Goal: Task Accomplishment & Management: Manage account settings

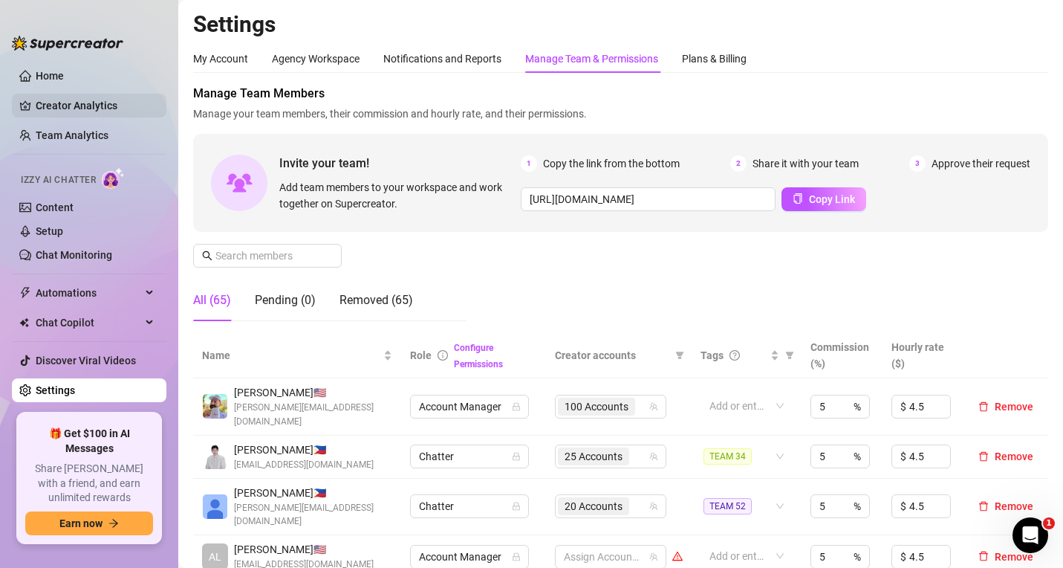
click at [88, 106] on link "Creator Analytics" at bounding box center [95, 106] width 119 height 24
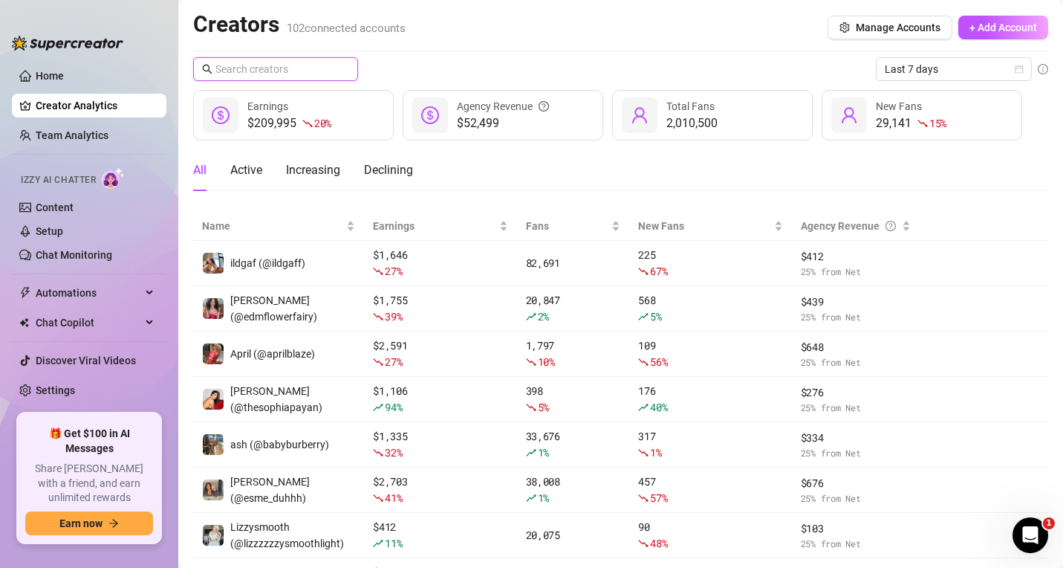
click at [299, 68] on input "text" at bounding box center [276, 69] width 122 height 16
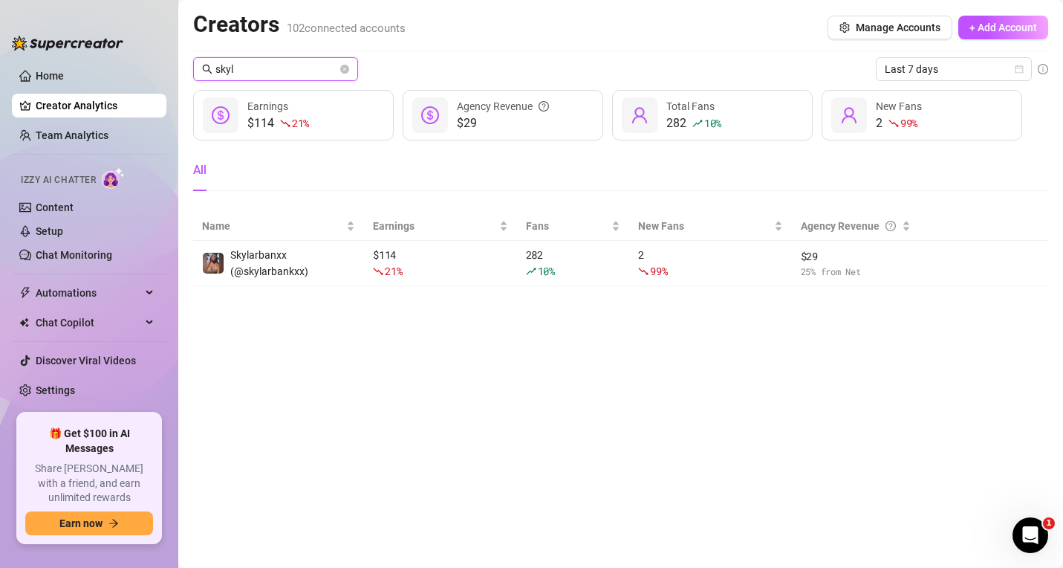
drag, startPoint x: 293, startPoint y: 69, endPoint x: 134, endPoint y: 26, distance: 164.7
click at [133, 25] on div "Home Creator Analytics Team Analytics Izzy AI Chatter Content Setup Chat Monito…" at bounding box center [531, 284] width 1063 height 568
type input "r"
type input "5"
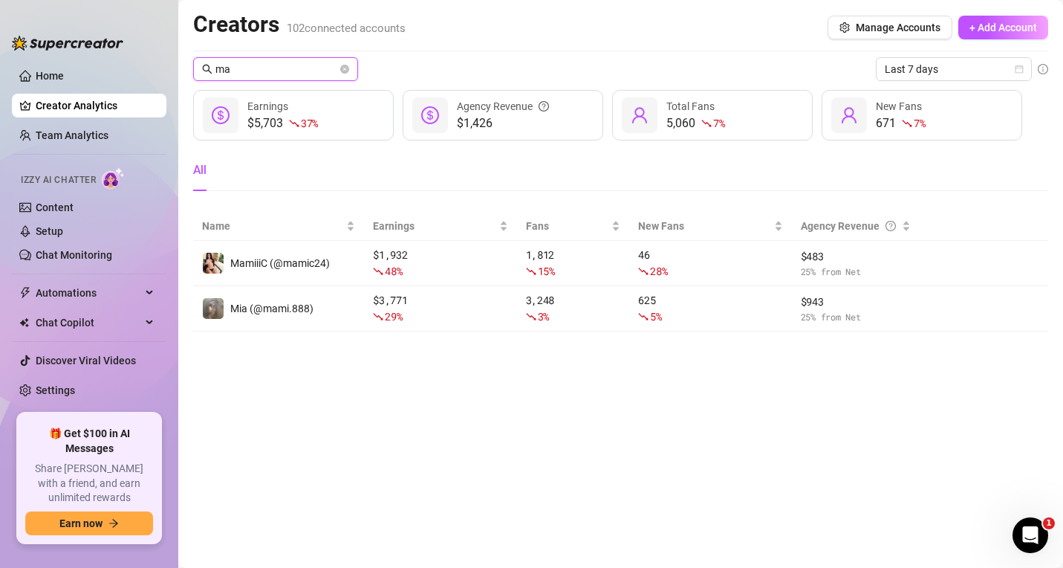
type input "m"
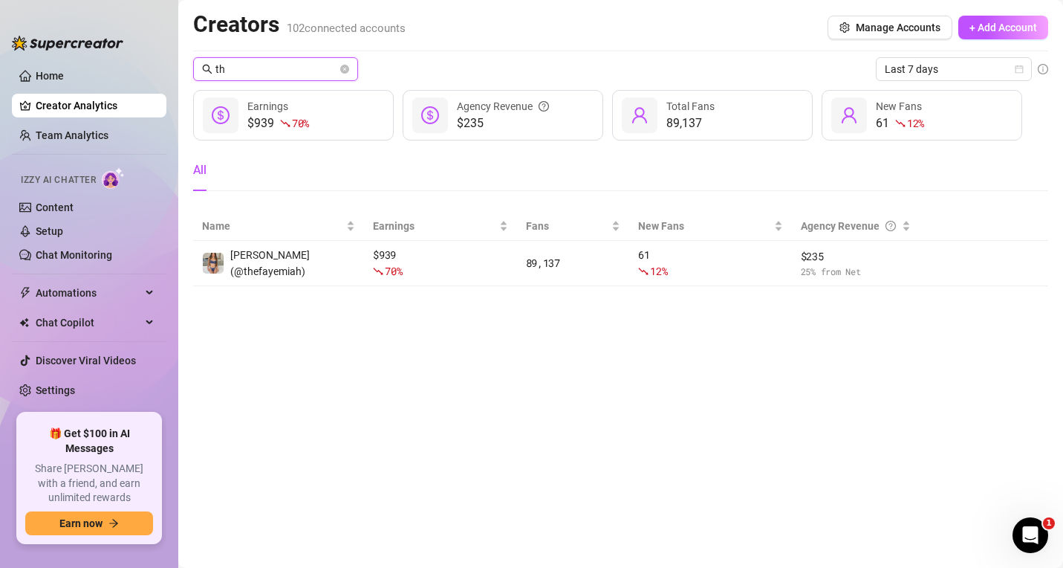
type input "t"
type input "ruby"
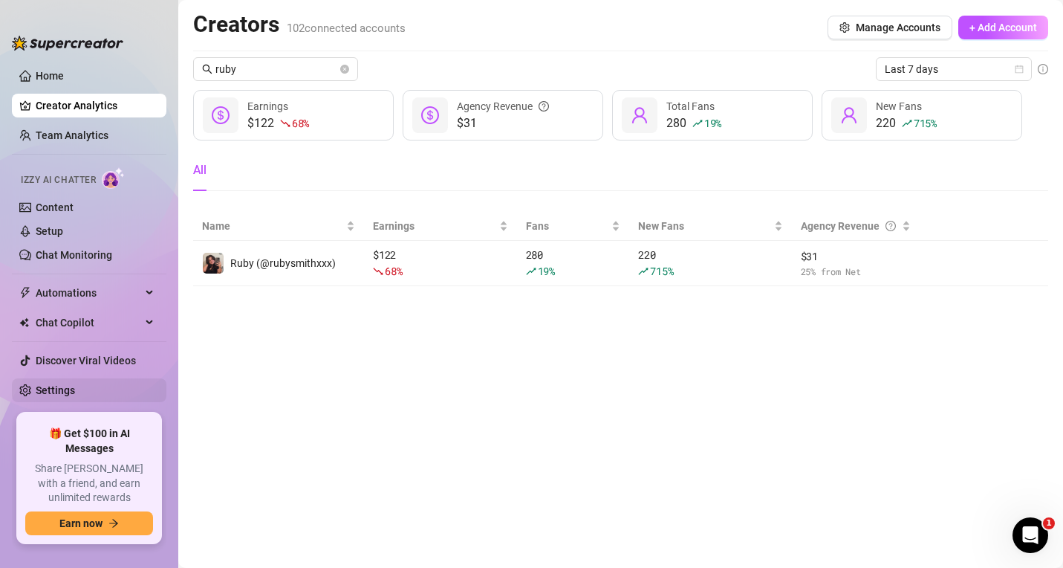
click at [75, 396] on link "Settings" at bounding box center [55, 390] width 39 height 12
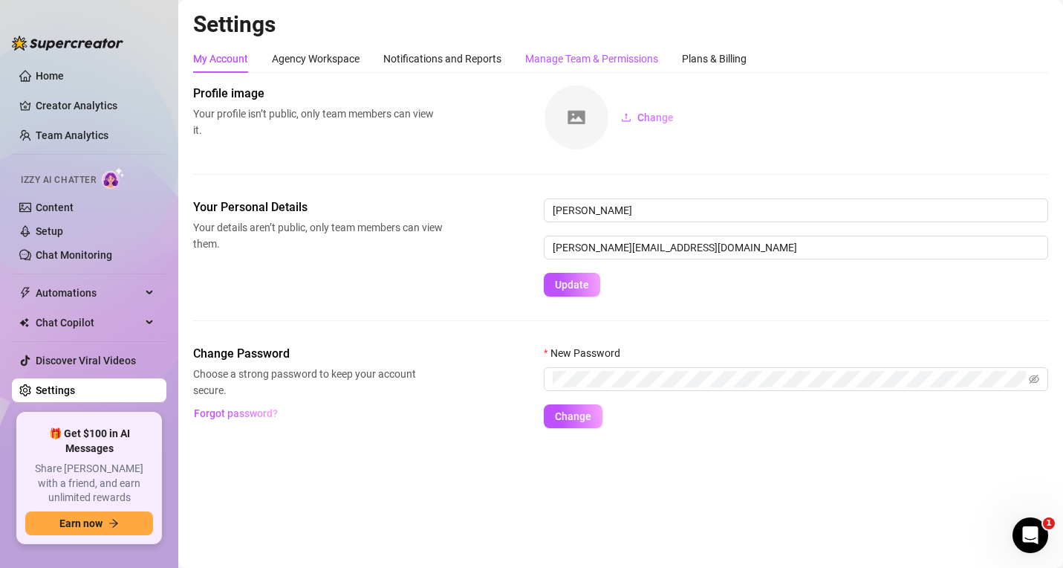
click at [557, 58] on div "Manage Team & Permissions" at bounding box center [591, 59] width 133 height 16
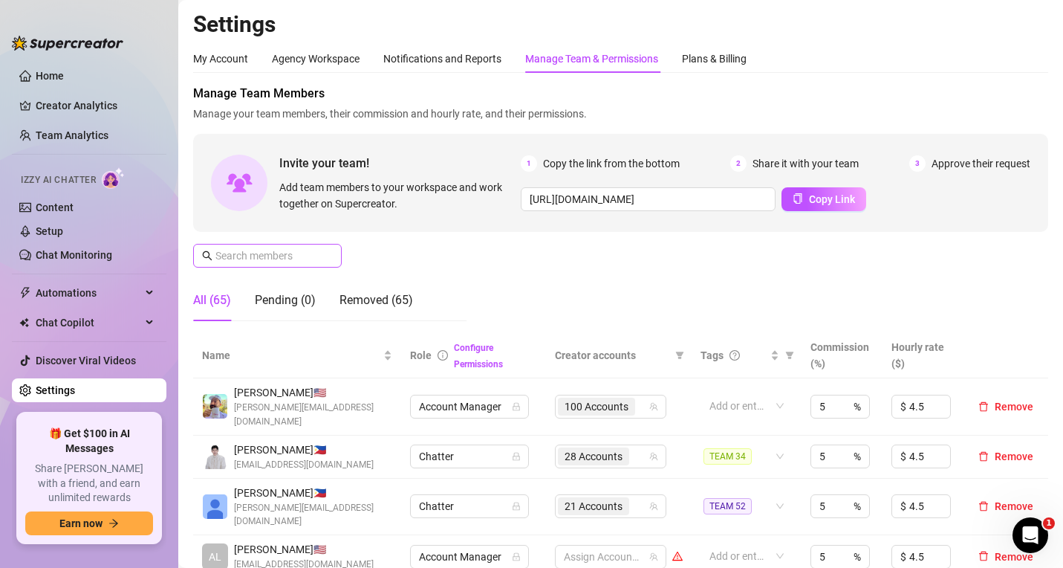
click at [248, 245] on span at bounding box center [267, 256] width 149 height 24
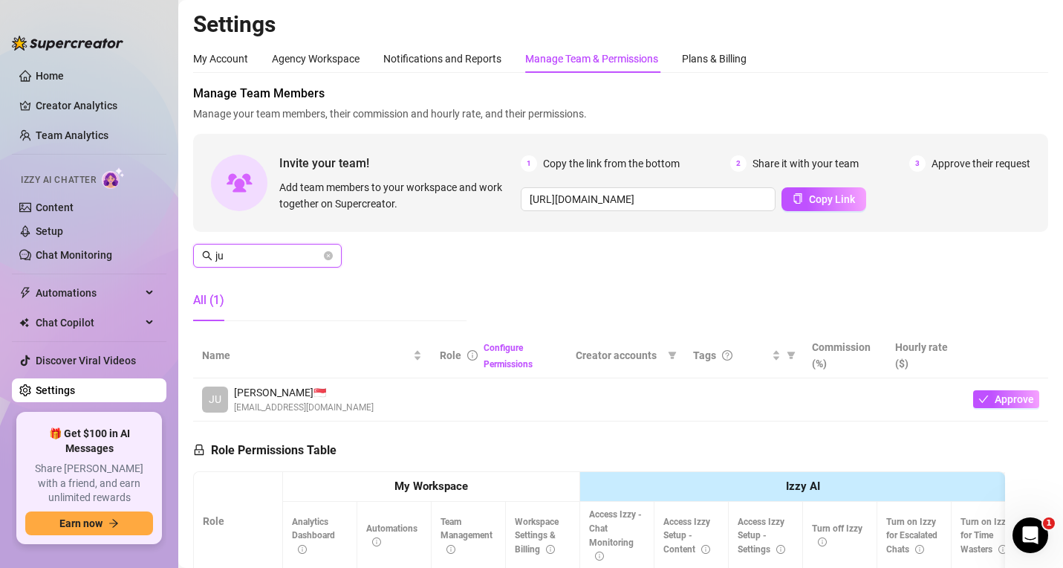
type input "j"
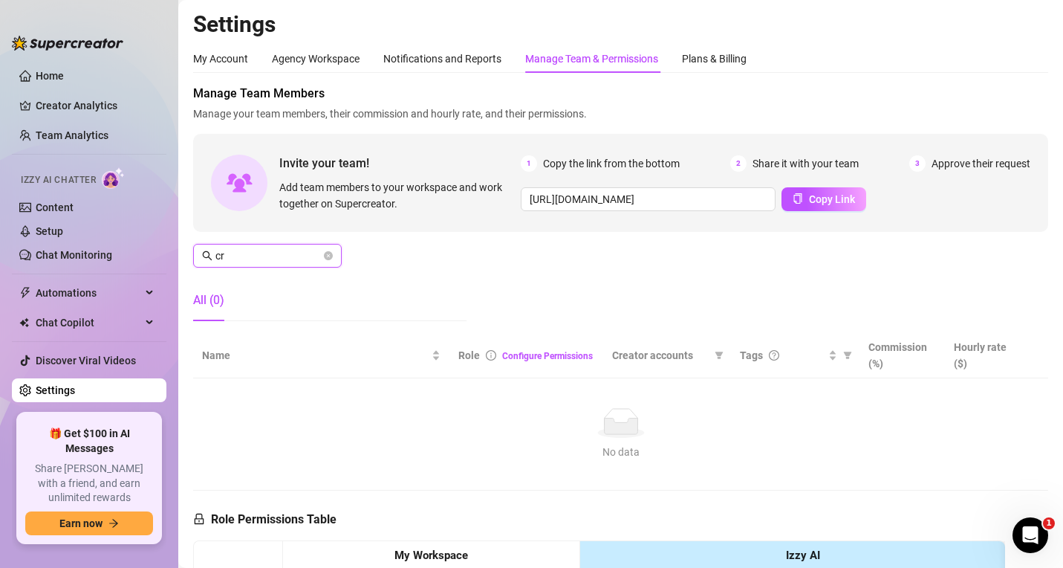
type input "c"
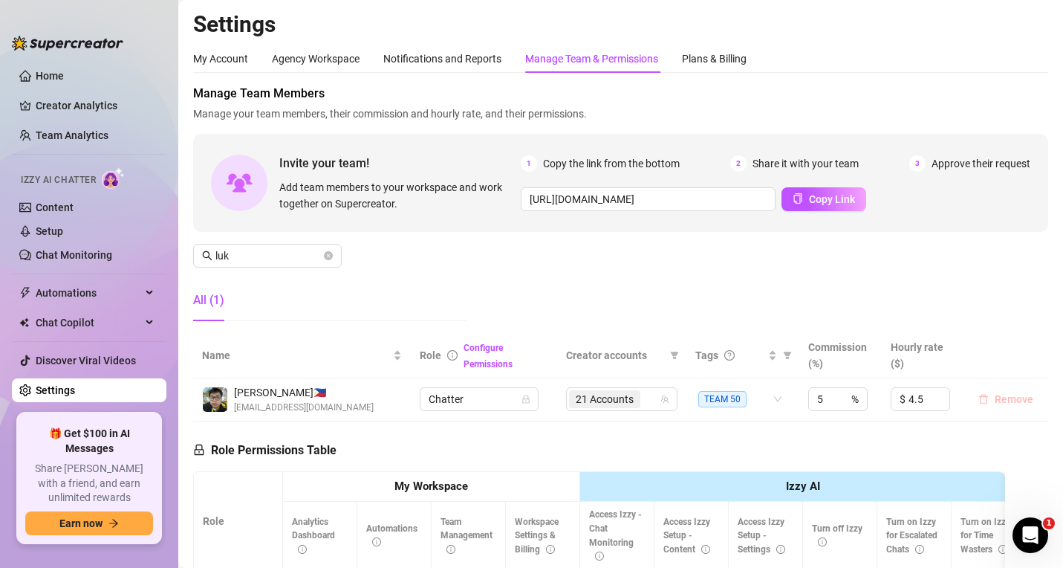
click at [1005, 400] on span "Remove" at bounding box center [1014, 399] width 39 height 12
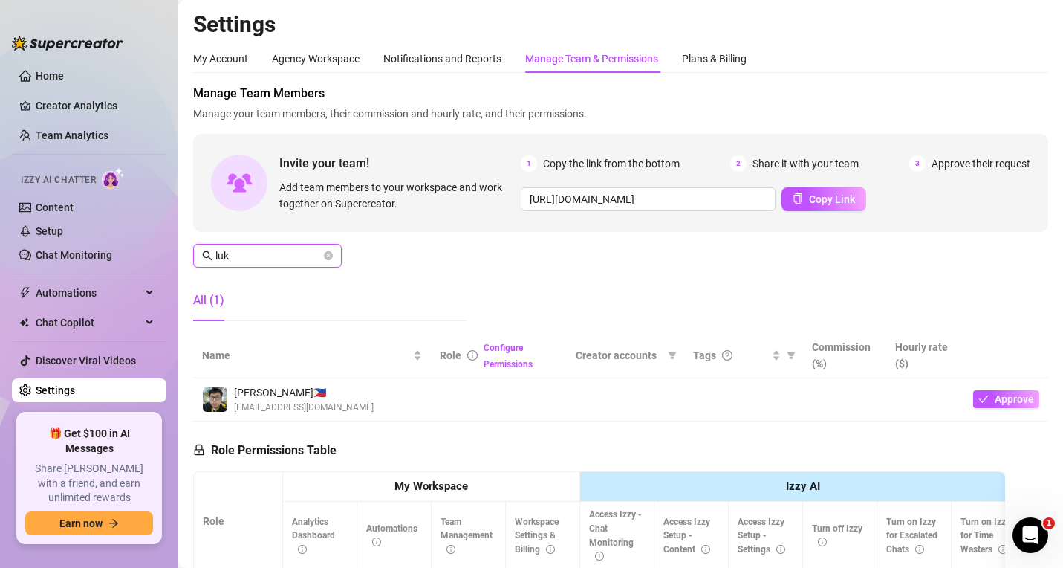
drag, startPoint x: 262, startPoint y: 256, endPoint x: 178, endPoint y: 247, distance: 83.6
click at [176, 248] on div "Home Creator Analytics Team Analytics Izzy AI Chatter Content Setup Chat Monito…" at bounding box center [531, 284] width 1063 height 568
paste input "Jemaica"
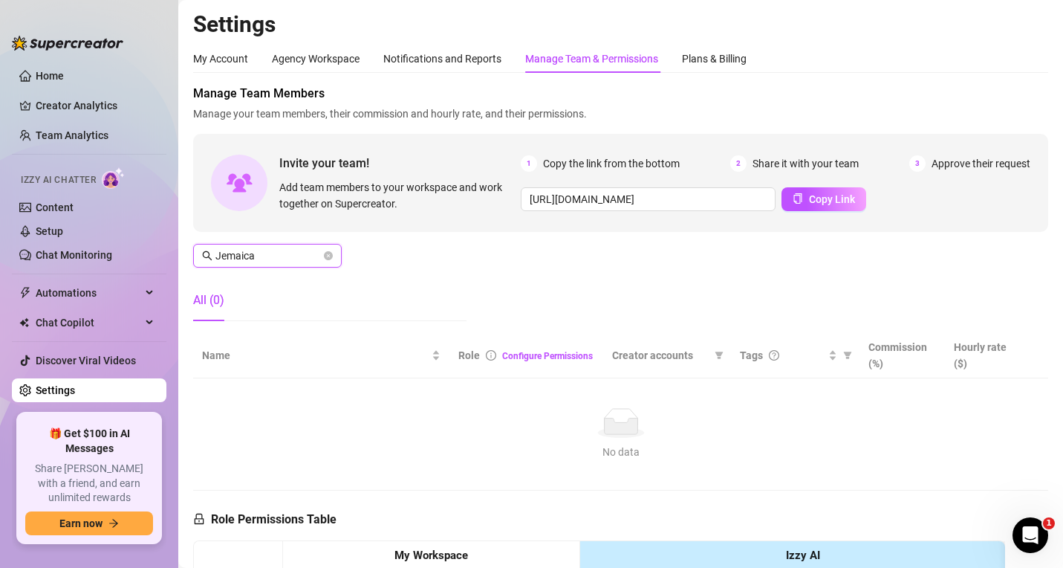
drag, startPoint x: 262, startPoint y: 255, endPoint x: 191, endPoint y: 256, distance: 70.6
click at [163, 247] on div "Home Creator Analytics Team Analytics Izzy AI Chatter Content Setup Chat Monito…" at bounding box center [531, 284] width 1063 height 568
paste input "Angel"
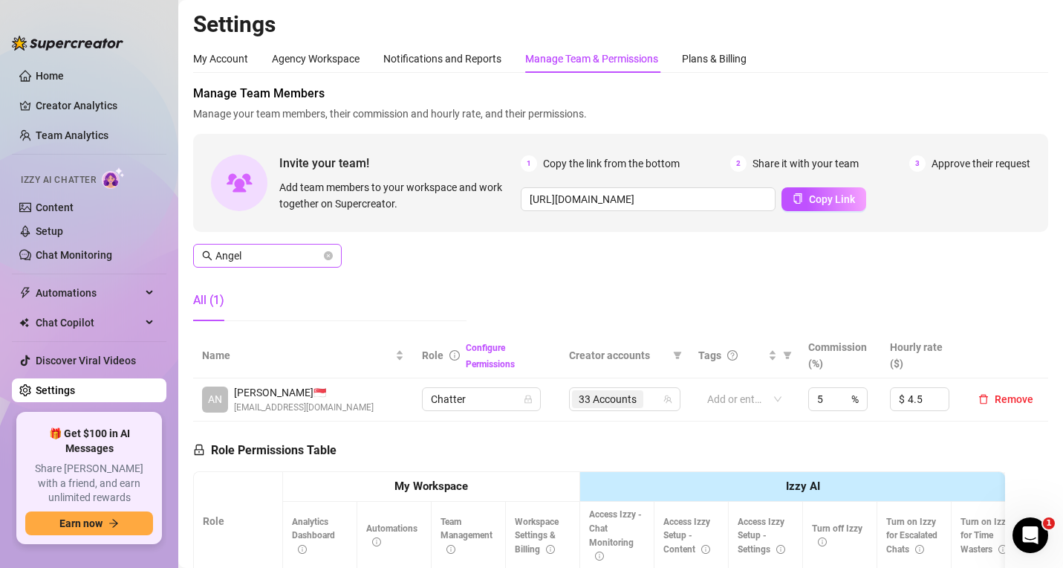
drag, startPoint x: 273, startPoint y: 263, endPoint x: 203, endPoint y: 254, distance: 71.1
click at [195, 254] on span "Angel" at bounding box center [267, 256] width 149 height 24
drag, startPoint x: 242, startPoint y: 256, endPoint x: 196, endPoint y: 253, distance: 46.2
click at [197, 253] on span "Angel" at bounding box center [267, 256] width 149 height 24
paste input "Jimboy"
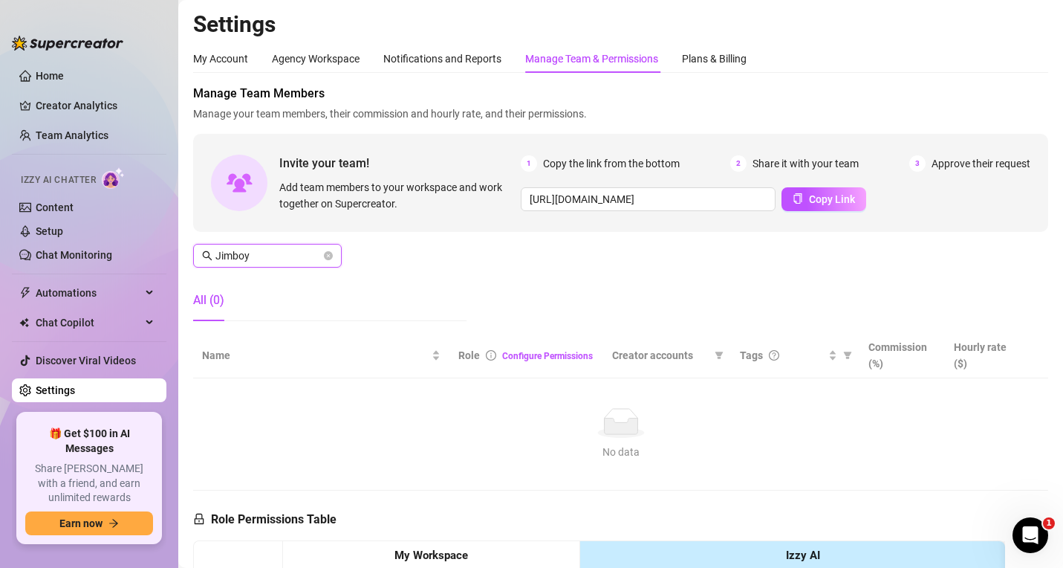
drag, startPoint x: 256, startPoint y: 251, endPoint x: 190, endPoint y: 245, distance: 65.7
click at [190, 245] on main "Settings My Account Agency Workspace Notifications and Reports Manage Team & Pe…" at bounding box center [620, 487] width 885 height 975
paste input "[PERSON_NAME]"
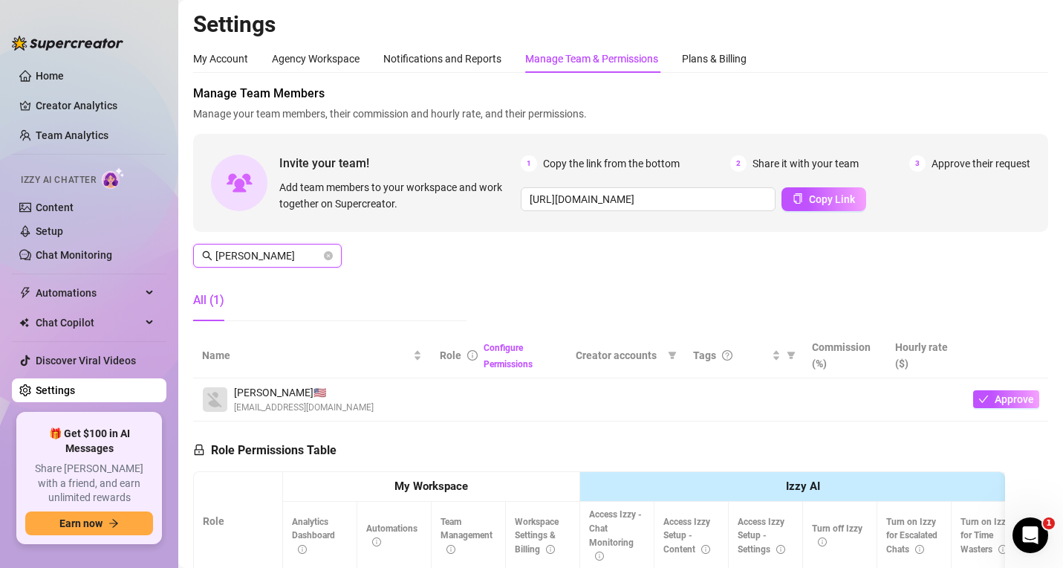
drag, startPoint x: 234, startPoint y: 247, endPoint x: 216, endPoint y: 244, distance: 18.0
click at [197, 242] on div "Manage Team Members Manage your team members, their commission and hourly rate,…" at bounding box center [620, 209] width 855 height 248
paste input "[PERSON_NAME]"
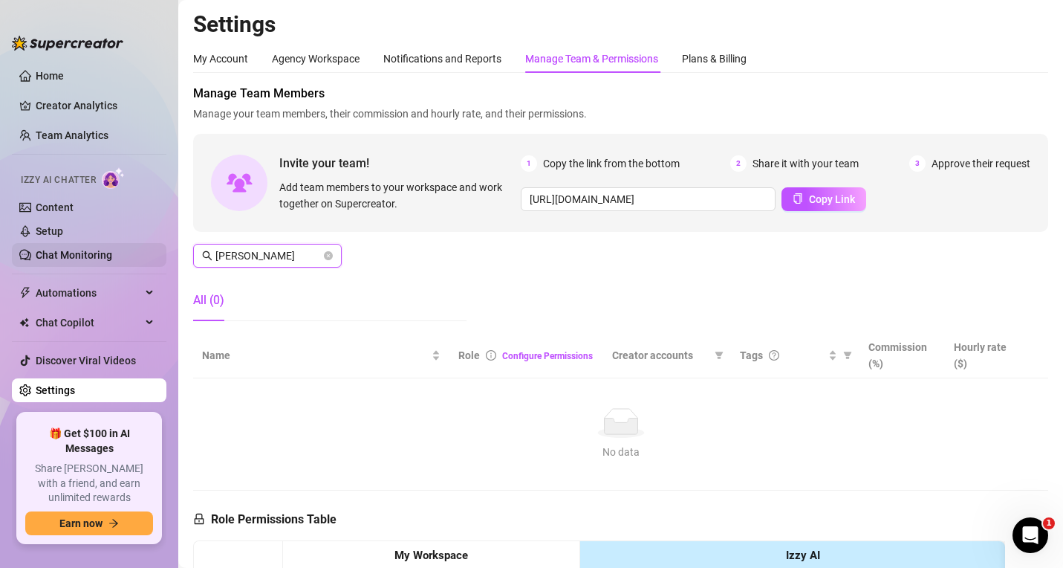
drag, startPoint x: 215, startPoint y: 251, endPoint x: 157, endPoint y: 245, distance: 59.0
click at [169, 247] on div "Home Creator Analytics Team Analytics Izzy AI Chatter Content Setup Chat Monito…" at bounding box center [531, 284] width 1063 height 568
paste input "Shimmer"
click at [266, 244] on div "Manage Team Members Manage your team members, their commission and hourly rate,…" at bounding box center [620, 209] width 855 height 248
click at [264, 257] on input "Shimmer" at bounding box center [268, 255] width 106 height 16
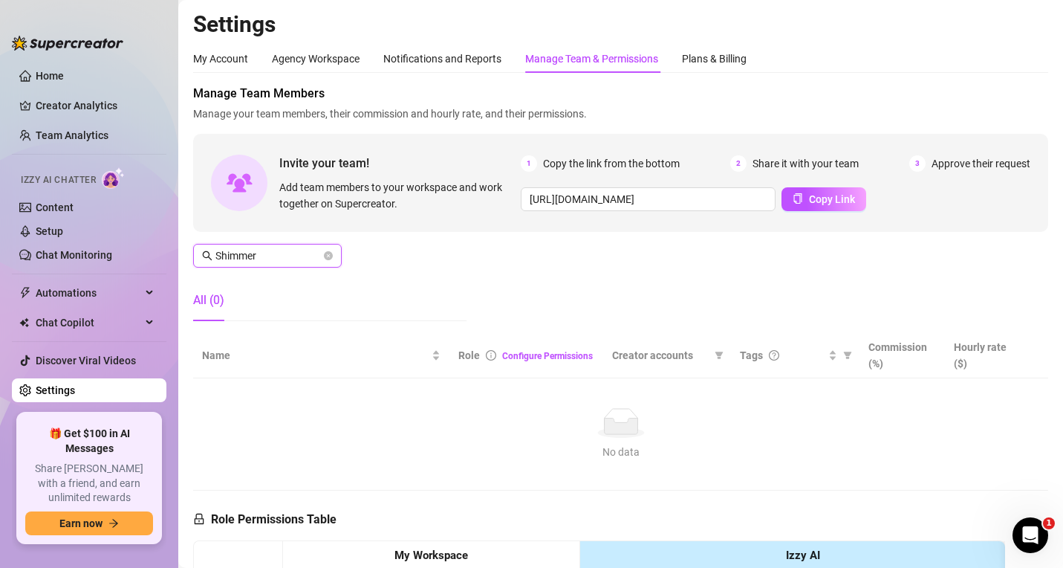
click at [259, 257] on input "Shimmer" at bounding box center [268, 255] width 106 height 16
click at [258, 258] on input "Shimmer" at bounding box center [268, 255] width 106 height 16
click at [261, 263] on input "Shimmer" at bounding box center [268, 255] width 106 height 16
click at [258, 262] on input "Shimmer" at bounding box center [268, 255] width 106 height 16
click at [258, 261] on input "Shimmer" at bounding box center [268, 255] width 106 height 16
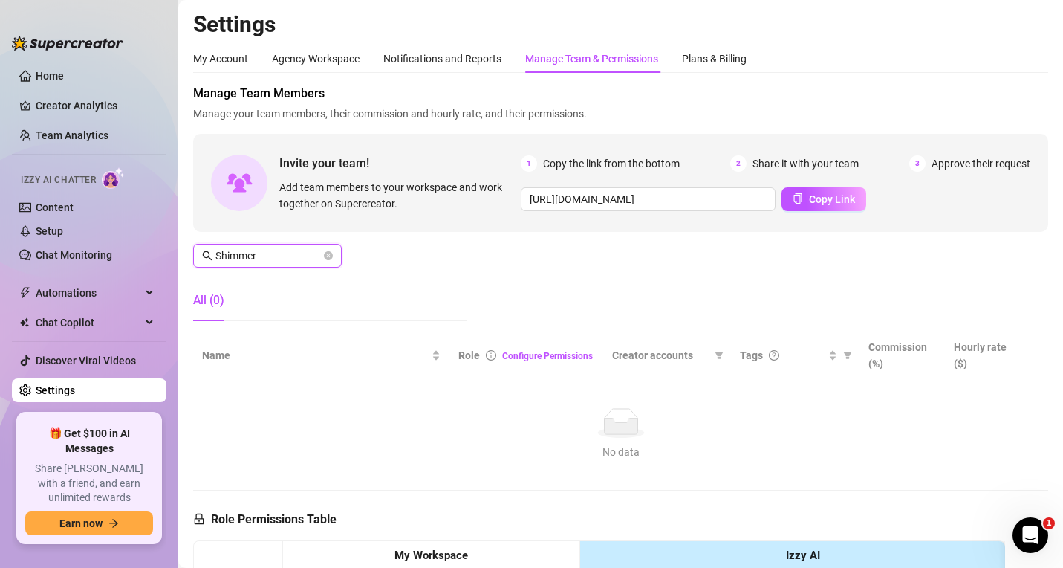
click at [258, 261] on input "Shimmer" at bounding box center [268, 255] width 106 height 16
paste input "[PERSON_NAME]"
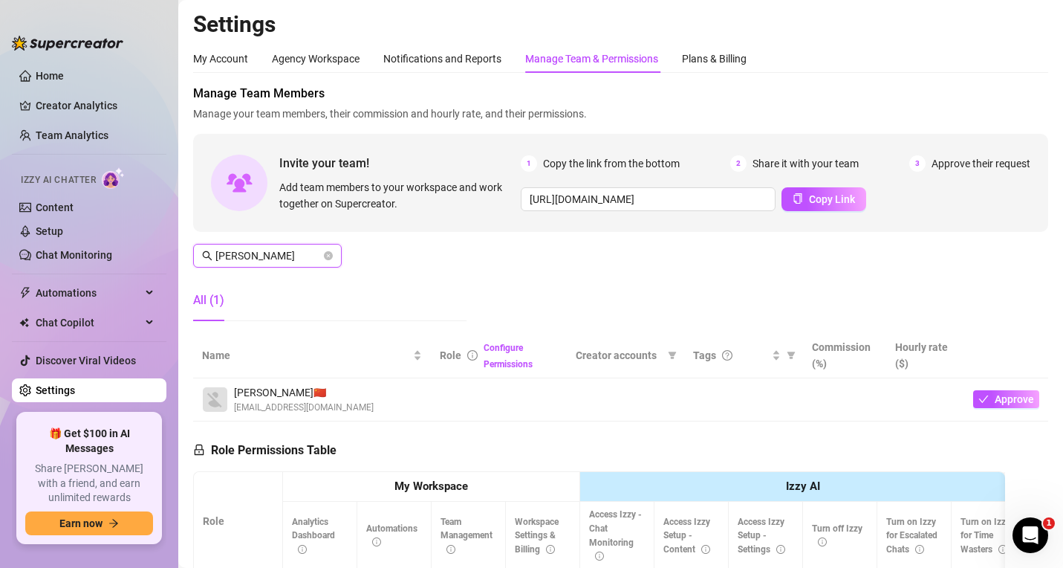
drag, startPoint x: 258, startPoint y: 252, endPoint x: 239, endPoint y: 272, distance: 27.3
click at [175, 247] on div "Home Creator Analytics Team Analytics Izzy AI Chatter Content Setup Chat Monito…" at bounding box center [531, 284] width 1063 height 568
paste input "[PERSON_NAME]"
click at [442, 561] on th "Team Management" at bounding box center [469, 536] width 74 height 68
click at [266, 245] on span "[PERSON_NAME]" at bounding box center [267, 256] width 149 height 24
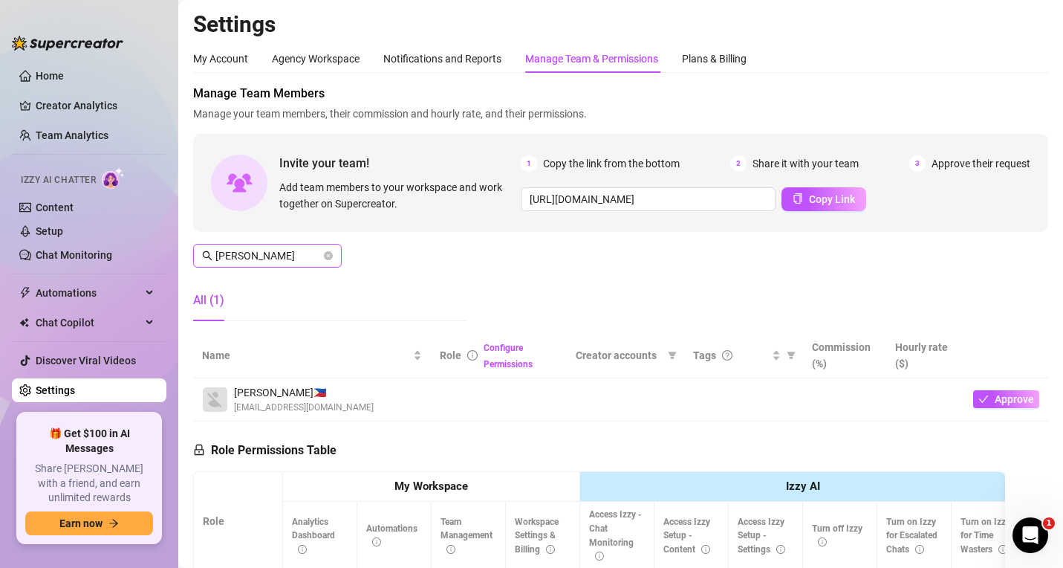
click at [265, 245] on span "[PERSON_NAME]" at bounding box center [267, 256] width 149 height 24
drag, startPoint x: 263, startPoint y: 253, endPoint x: 172, endPoint y: 243, distance: 91.2
click at [172, 243] on div "Home Creator Analytics Team Analytics Izzy AI Chatter Content Setup Chat Monito…" at bounding box center [531, 284] width 1063 height 568
paste input "[EMAIL_ADDRESS][DOMAIN_NAME]"
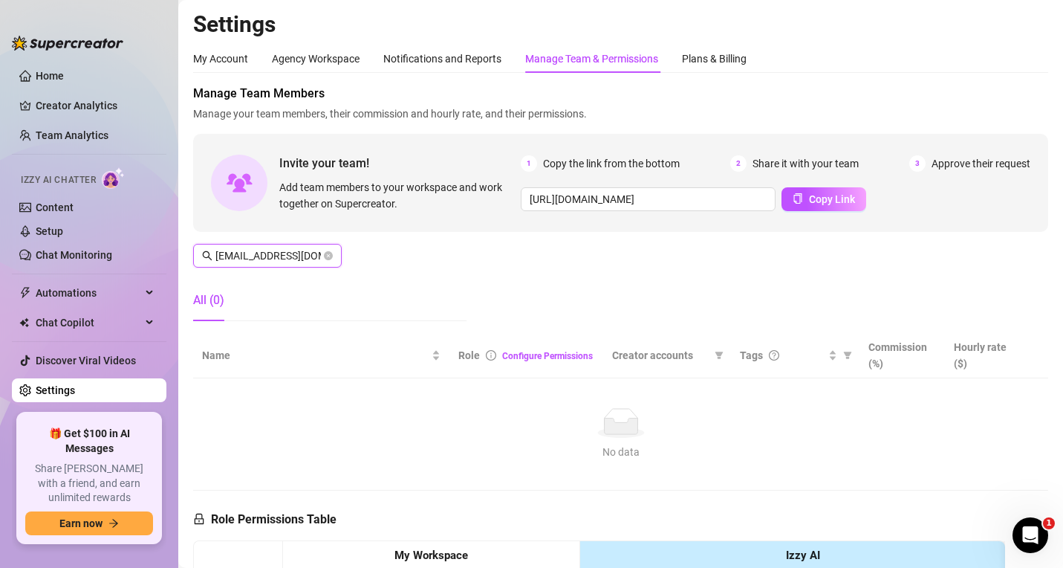
scroll to position [0, 38]
click at [217, 254] on input "[EMAIL_ADDRESS][DOMAIN_NAME]" at bounding box center [268, 255] width 106 height 16
type input "[EMAIL_ADDRESS][DOMAIN_NAME]"
drag, startPoint x: 703, startPoint y: 435, endPoint x: 644, endPoint y: 397, distance: 69.9
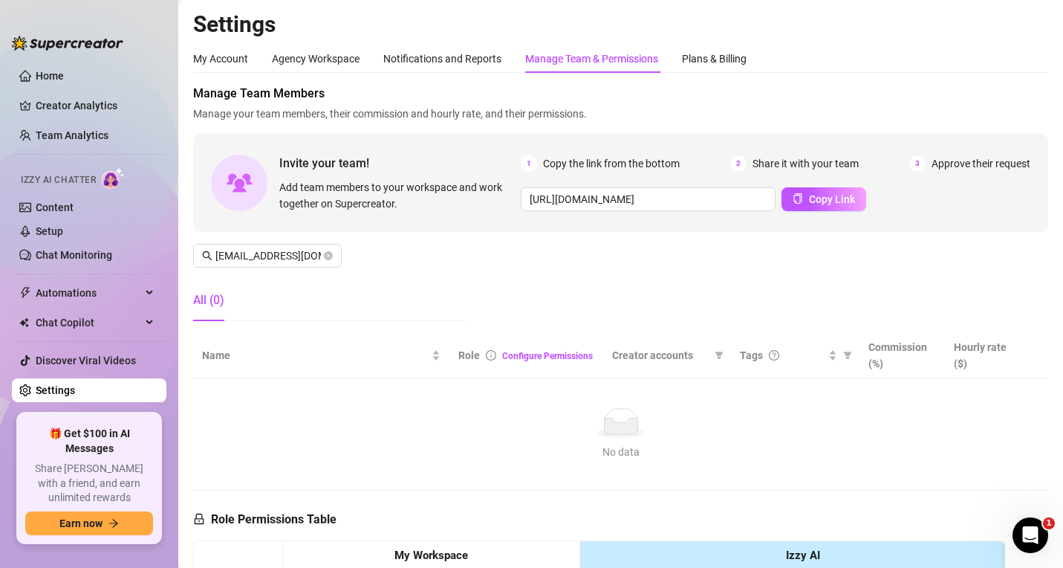
click at [703, 435] on div "No data" at bounding box center [620, 423] width 825 height 30
click at [328, 256] on icon "close-circle" at bounding box center [328, 255] width 9 height 9
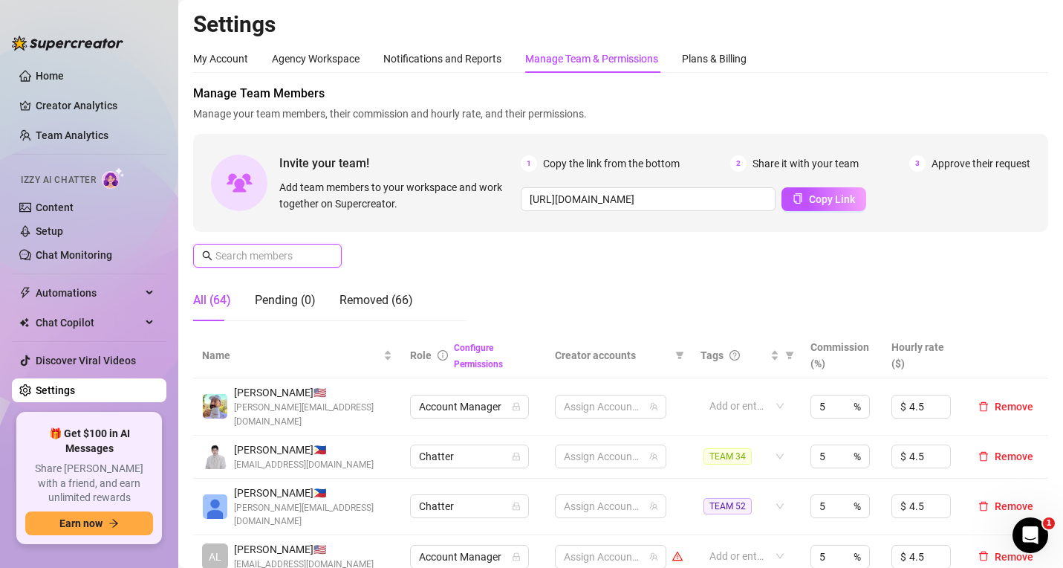
paste input "[PERSON_NAME]"
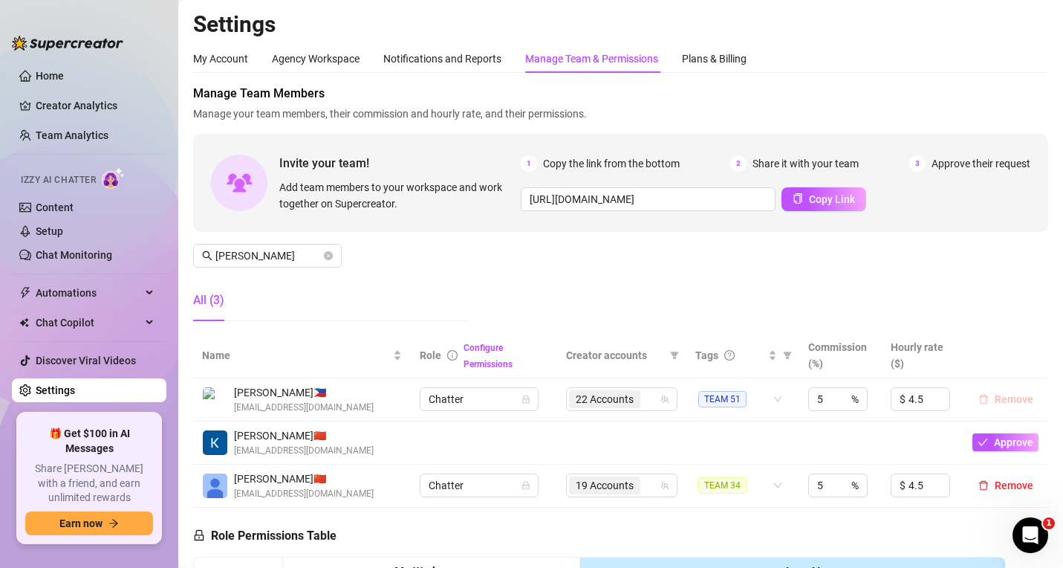
click at [1000, 406] on button "Remove" at bounding box center [1006, 399] width 67 height 18
click at [302, 259] on input "[PERSON_NAME]" at bounding box center [268, 255] width 106 height 16
paste input "[EMAIL_ADDRESS][DOMAIN_NAME]"
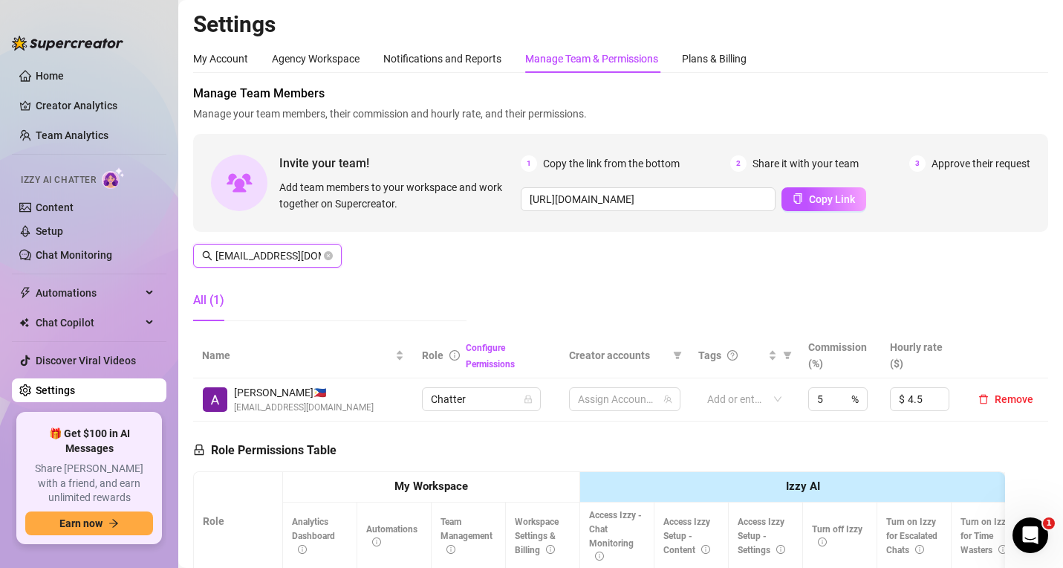
scroll to position [0, 39]
type input "[EMAIL_ADDRESS][DOMAIN_NAME]"
click at [995, 395] on span "Remove" at bounding box center [1014, 399] width 39 height 12
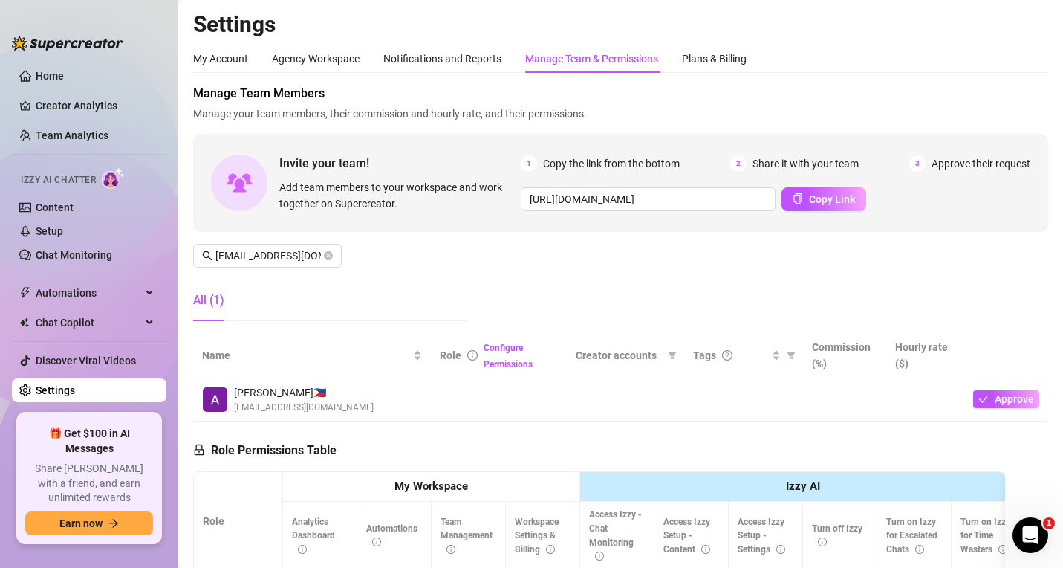
click at [646, 272] on div "Manage Team Members Manage your team members, their commission and hourly rate,…" at bounding box center [620, 209] width 855 height 248
click at [329, 253] on icon "close-circle" at bounding box center [328, 255] width 9 height 9
paste input "Lumantas"
click at [285, 253] on input "Lumantas" at bounding box center [268, 255] width 106 height 16
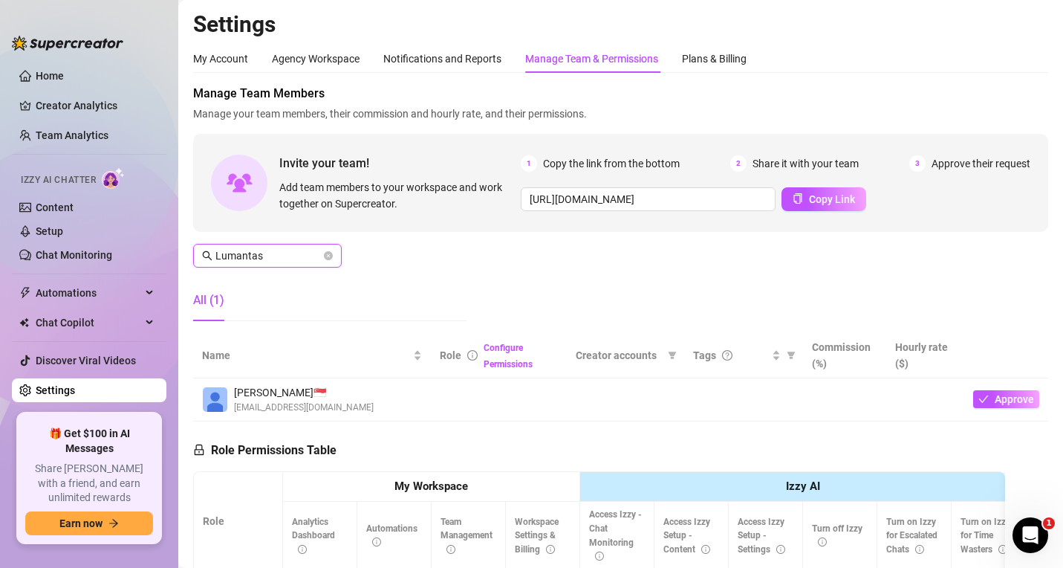
paste input "[EMAIL_ADDRESS][DOMAIN_NAME]"
type input "[EMAIL_ADDRESS][DOMAIN_NAME]"
